Goal: Find specific page/section: Find specific page/section

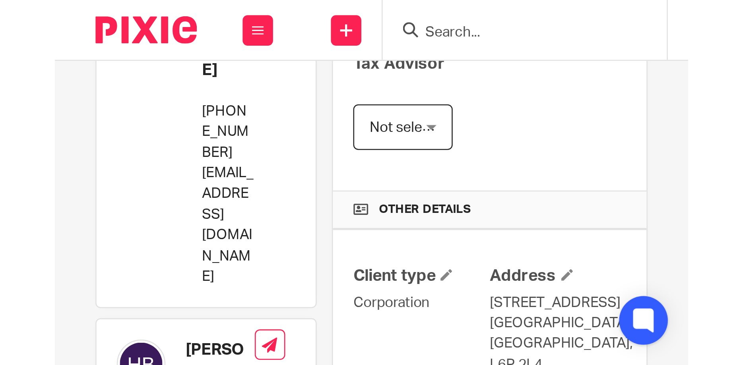
scroll to position [153, 0]
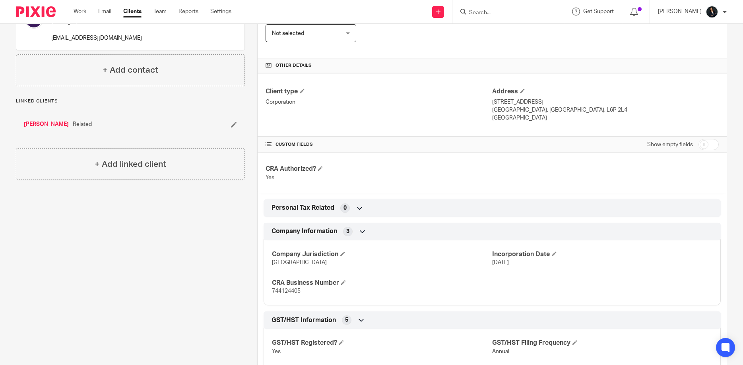
click at [492, 10] on input "Search" at bounding box center [504, 13] width 72 height 7
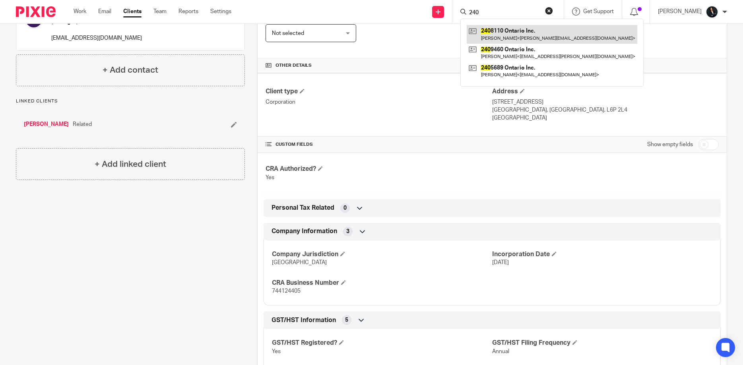
type input "240"
click at [499, 34] on link at bounding box center [552, 34] width 170 height 18
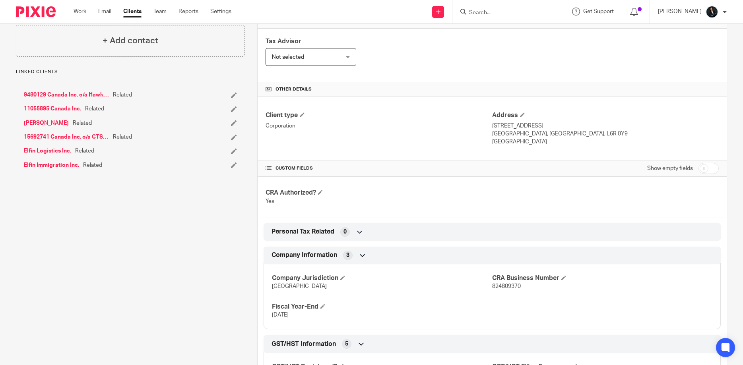
scroll to position [153, 0]
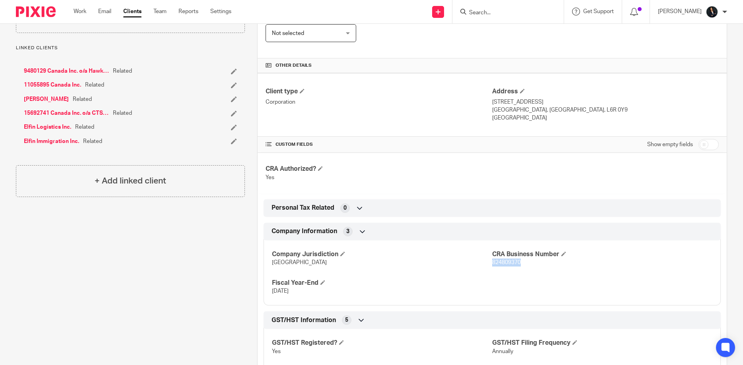
drag, startPoint x: 493, startPoint y: 262, endPoint x: 539, endPoint y: 265, distance: 45.8
click at [539, 265] on p "824809370" at bounding box center [602, 263] width 220 height 8
copy span "824809370"
click at [499, 12] on input "Search" at bounding box center [504, 13] width 72 height 7
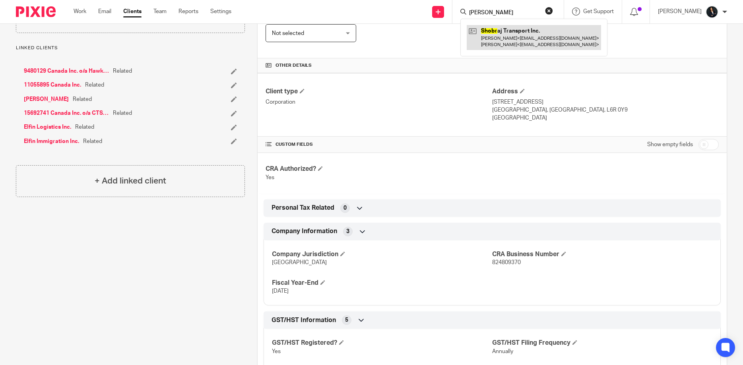
type input "shobh"
click at [515, 38] on link at bounding box center [534, 37] width 134 height 25
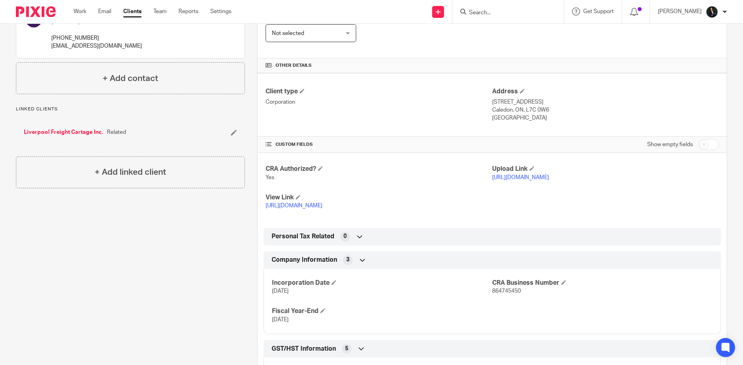
scroll to position [191, 0]
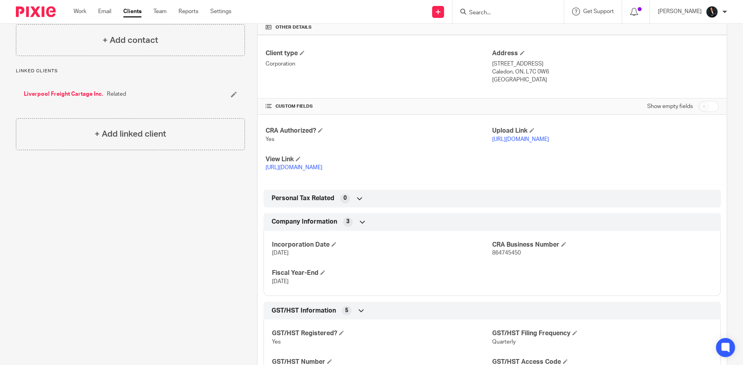
click at [482, 11] on input "Search" at bounding box center [504, 13] width 72 height 7
type input "e"
type input "genius"
click at [497, 35] on link at bounding box center [534, 34] width 134 height 18
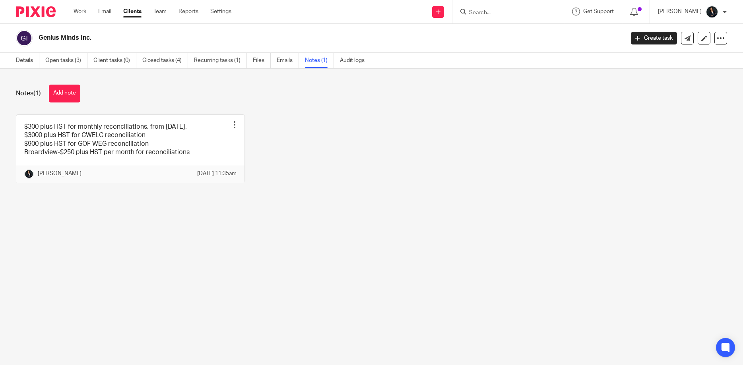
click at [496, 13] on input "Search" at bounding box center [504, 13] width 72 height 7
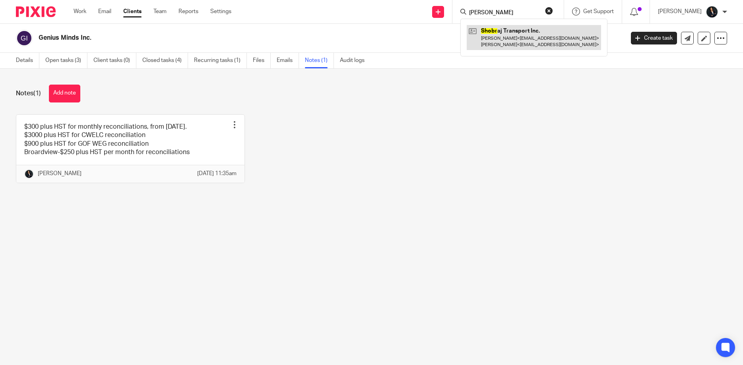
type input "shobh"
click at [493, 39] on link at bounding box center [534, 37] width 134 height 25
